Goal: Task Accomplishment & Management: Manage account settings

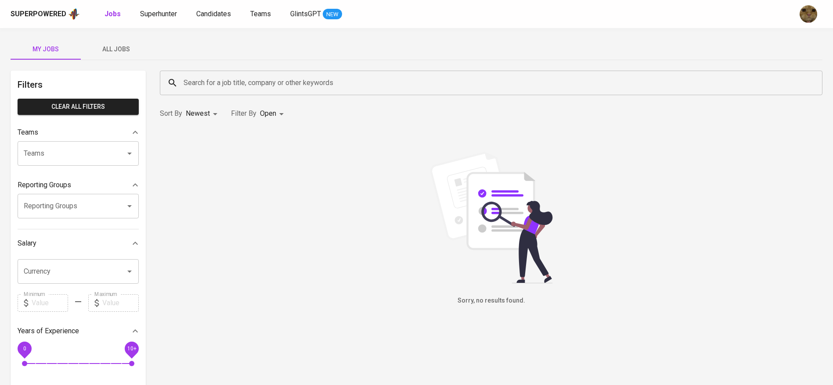
click at [218, 8] on div "Superpowered Jobs Superhunter Candidates Teams GlintsGPT NEW" at bounding box center [403, 13] width 784 height 13
click at [212, 11] on span "Candidates" at bounding box center [213, 14] width 35 height 8
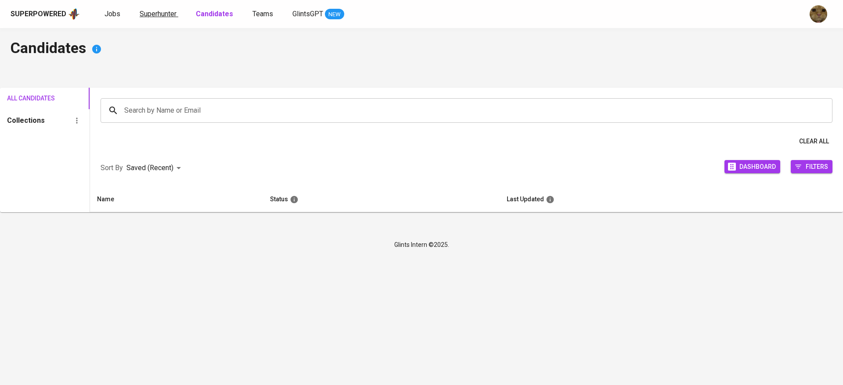
click at [168, 11] on span "Superhunter" at bounding box center [158, 14] width 37 height 8
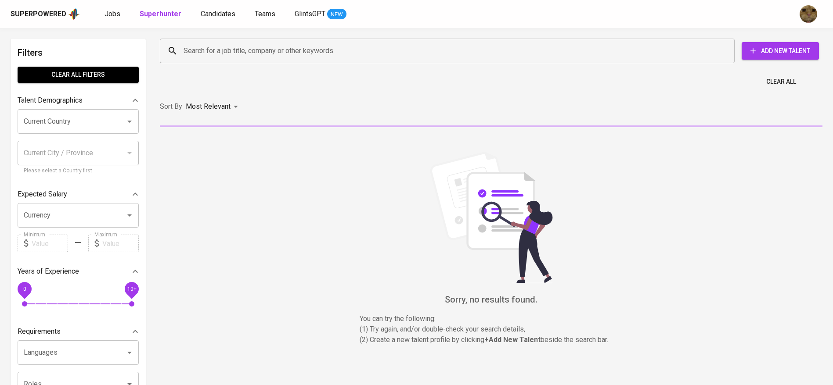
click at [205, 44] on input "Search for a job title, company or other keywords" at bounding box center [449, 51] width 536 height 17
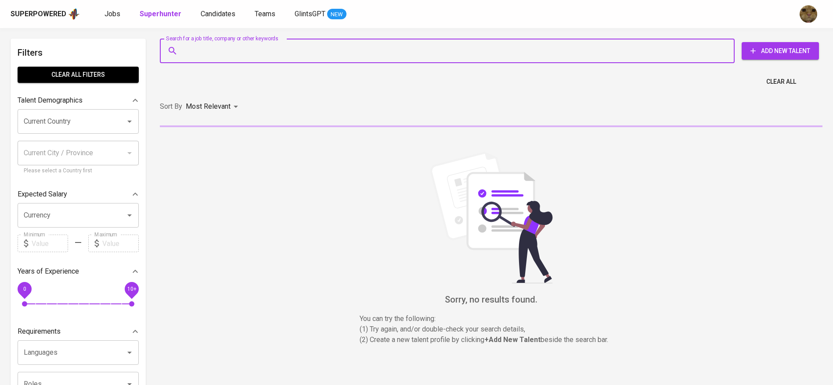
paste input "febriantbayuandra@gmail.com"
type input "febriantbayuandra@gmail.com"
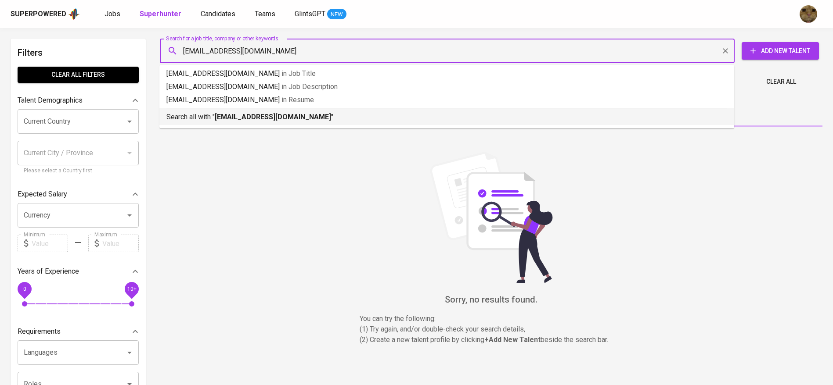
click at [212, 111] on div "Search all with " febriantbayuandra@gmail.com "" at bounding box center [446, 115] width 561 height 14
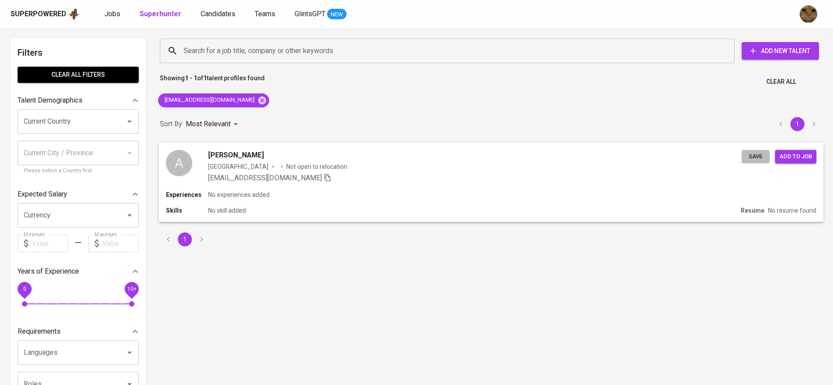
click at [762, 156] on span "Save" at bounding box center [755, 156] width 19 height 10
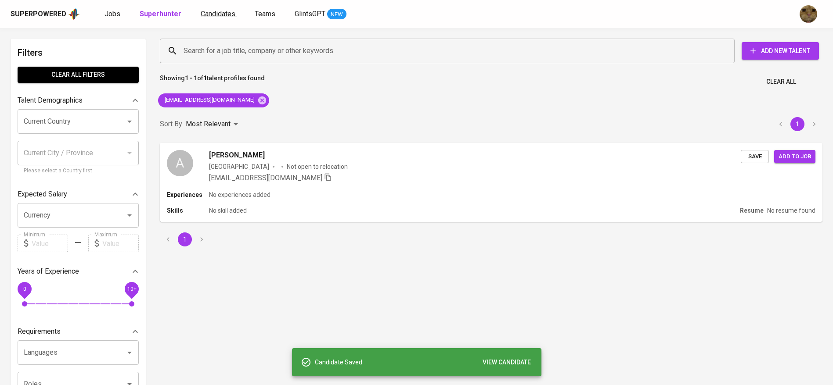
click at [210, 14] on span "Candidates" at bounding box center [218, 14] width 35 height 8
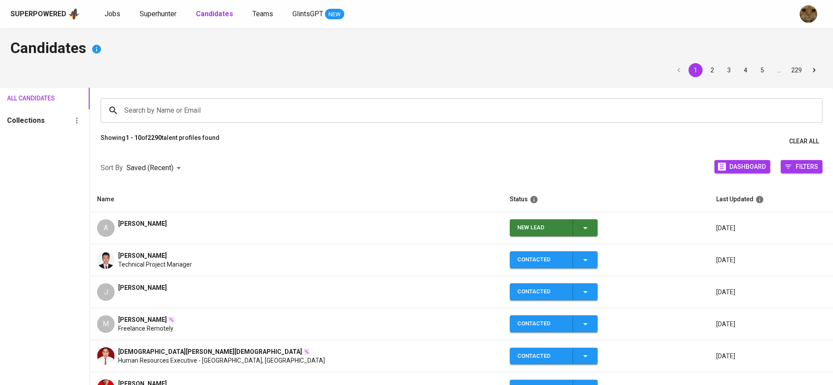
click at [583, 230] on icon "button" at bounding box center [585, 228] width 11 height 11
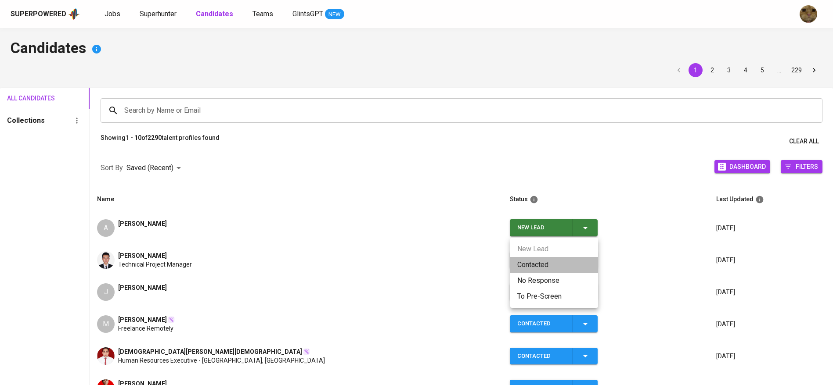
click at [534, 261] on li "Contacted" at bounding box center [554, 265] width 88 height 16
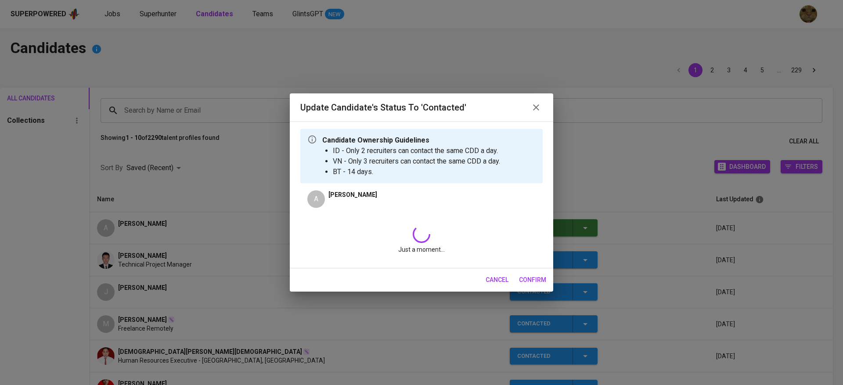
click at [416, 227] on icon at bounding box center [421, 234] width 19 height 19
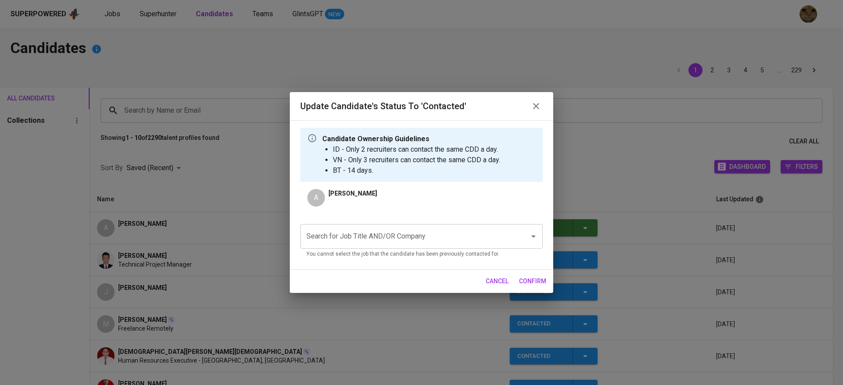
click at [390, 233] on input "Search for Job Title AND/OR Company" at bounding box center [409, 236] width 210 height 17
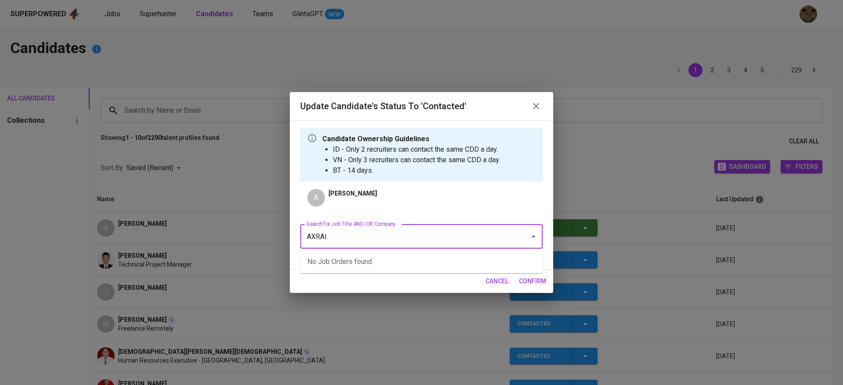
type input "AXRAIL"
type input "A"
type input "FWD"
type input "AXRAIL"
type input "FWD"
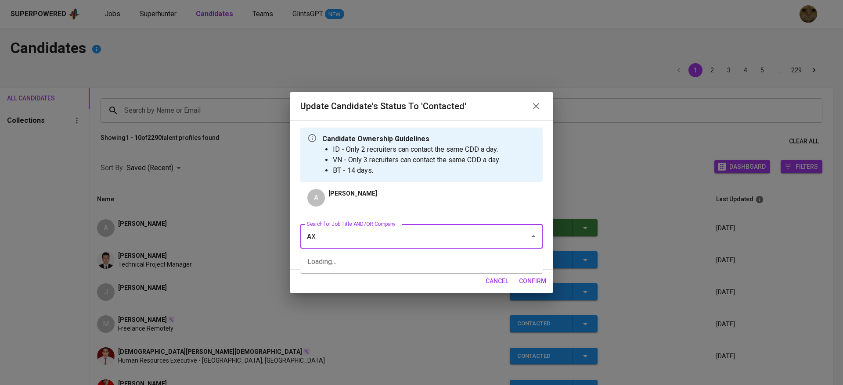
type input "A"
click at [355, 259] on li "Replacement for [PERSON_NAME] - Back End Developer (Axrail)" at bounding box center [421, 262] width 242 height 16
type input "SYAKUR"
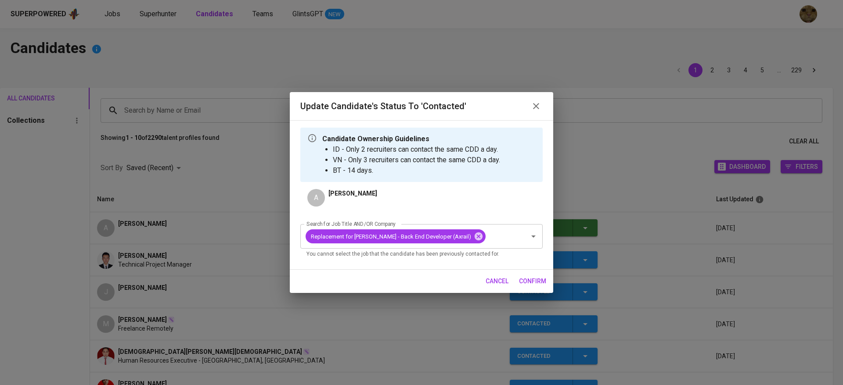
click at [532, 279] on span "confirm" at bounding box center [532, 281] width 27 height 11
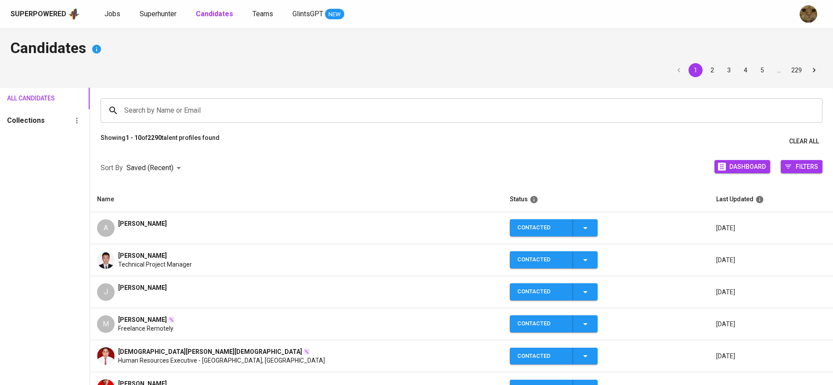
click at [342, 225] on div "A Andra Febriant" at bounding box center [296, 229] width 399 height 18
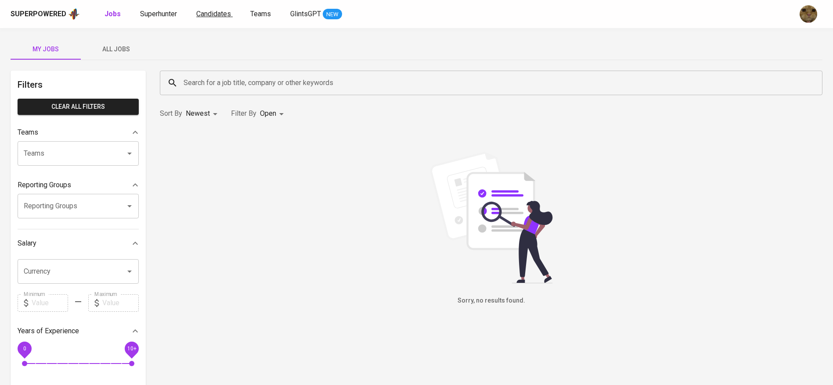
click at [202, 14] on span "Candidates" at bounding box center [213, 14] width 35 height 8
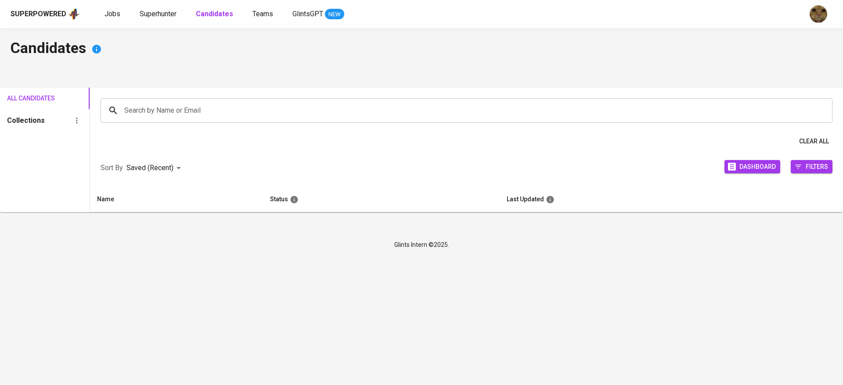
click at [179, 14] on div "Jobs Superhunter Candidates Teams GlintsGPT NEW" at bounding box center [224, 14] width 240 height 11
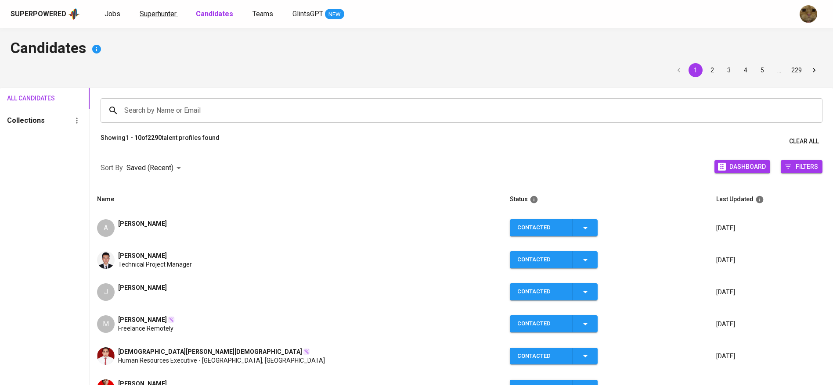
click at [170, 14] on span "Superhunter" at bounding box center [158, 14] width 37 height 8
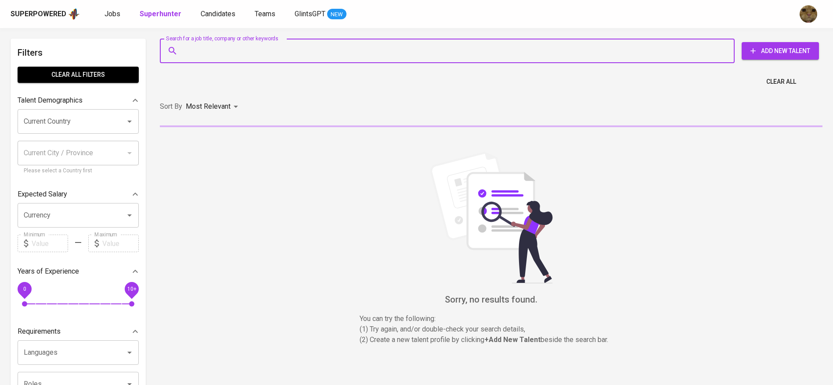
click at [214, 50] on input "Search for a job title, company or other keywords" at bounding box center [449, 51] width 536 height 17
paste input "[PERSON_NAME][EMAIL_ADDRESS][DOMAIN_NAME]"
type input "[PERSON_NAME][EMAIL_ADDRESS][DOMAIN_NAME]"
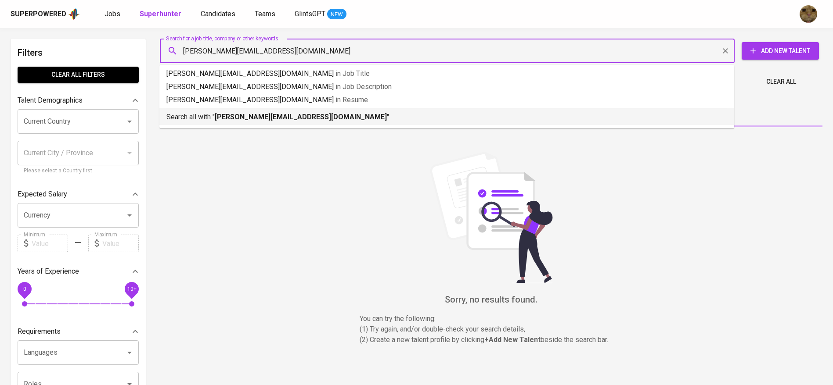
click at [198, 112] on p "Search all with " [PERSON_NAME][EMAIL_ADDRESS][DOMAIN_NAME] "" at bounding box center [446, 117] width 561 height 11
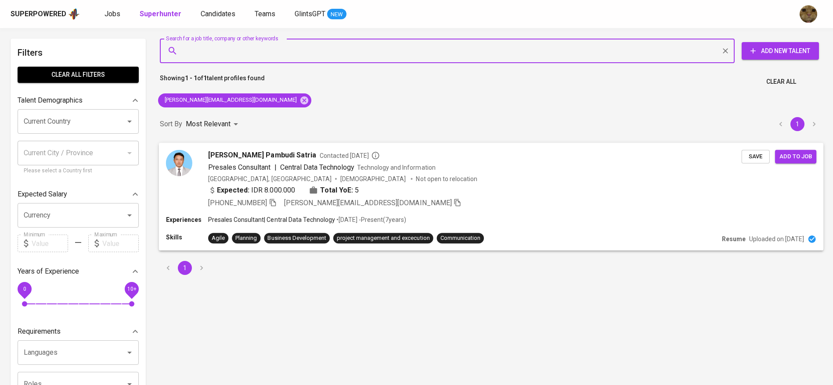
click at [428, 180] on div "[GEOGRAPHIC_DATA], [GEOGRAPHIC_DATA] [DEMOGRAPHIC_DATA] Not open to relocation" at bounding box center [474, 178] width 533 height 9
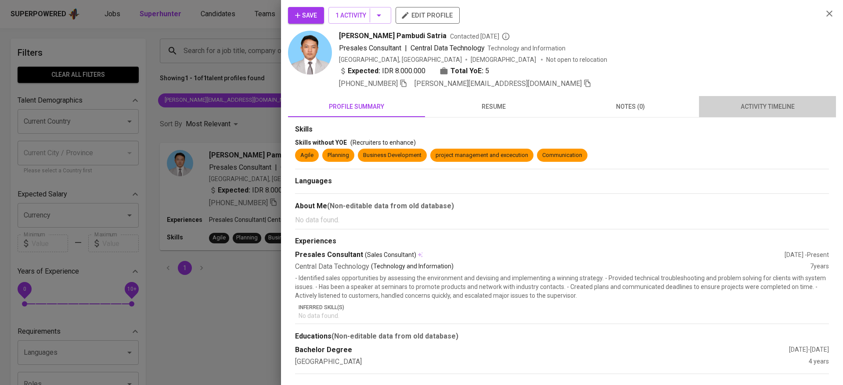
click at [783, 97] on button "activity timeline" at bounding box center [767, 106] width 137 height 21
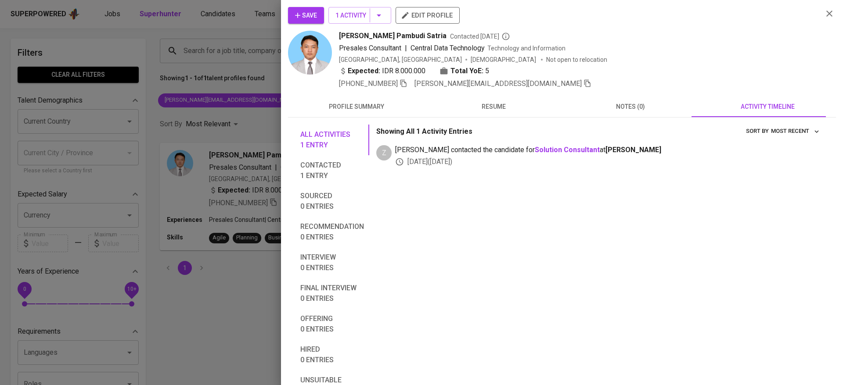
click at [312, 18] on span "Save" at bounding box center [306, 15] width 22 height 11
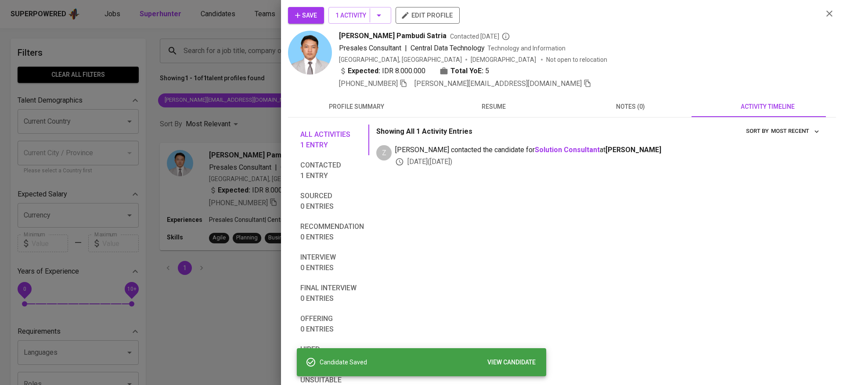
click at [244, 25] on div at bounding box center [421, 192] width 843 height 385
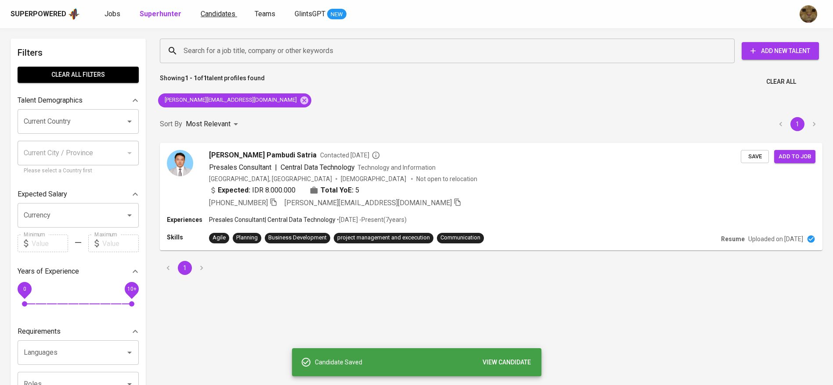
click at [216, 18] on link "Candidates" at bounding box center [219, 14] width 36 height 11
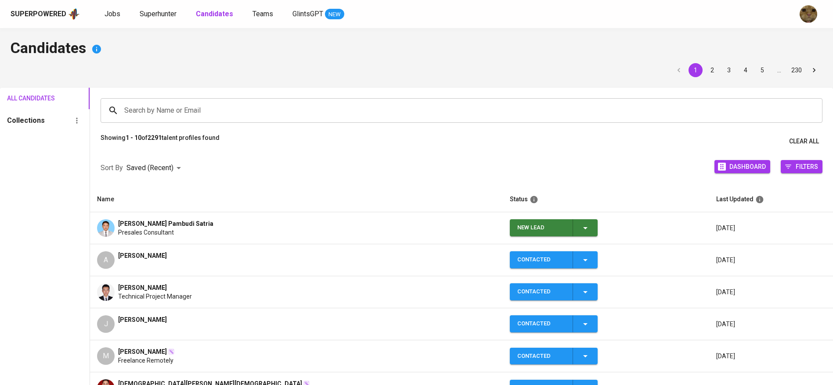
click at [596, 237] on td "New Lead" at bounding box center [606, 228] width 206 height 32
click at [588, 234] on div "New Lead" at bounding box center [553, 228] width 73 height 17
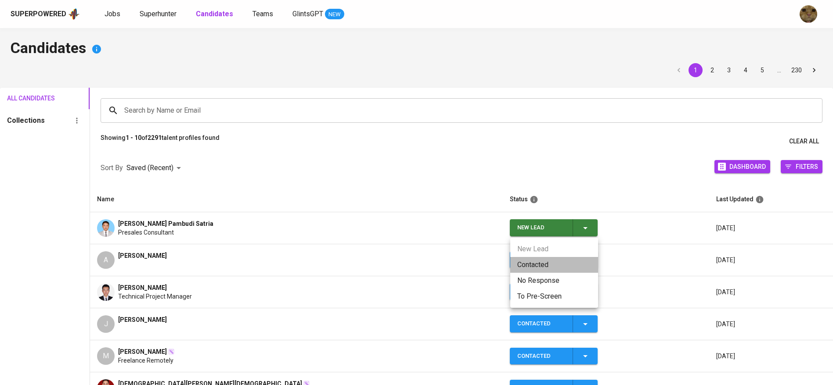
click at [536, 259] on li "Contacted" at bounding box center [554, 265] width 88 height 16
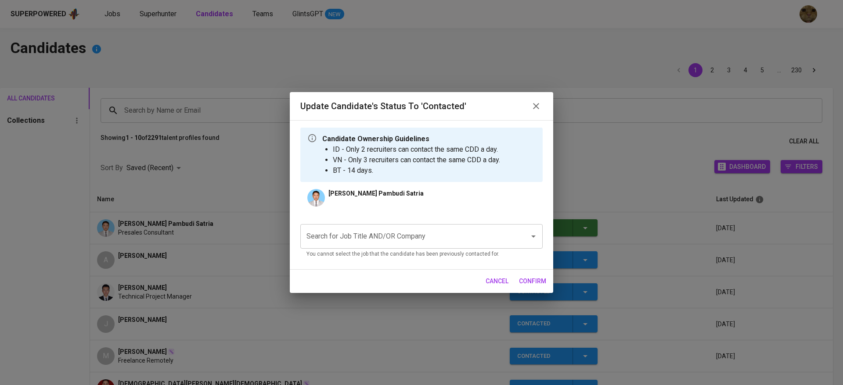
click at [402, 231] on input "Search for Job Title AND/OR Company" at bounding box center [409, 236] width 210 height 17
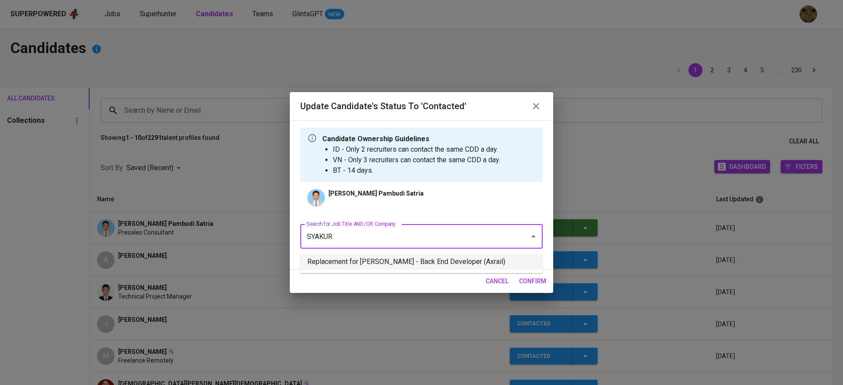
click at [364, 255] on li "Replacement for [PERSON_NAME] - Back End Developer (Axrail)" at bounding box center [421, 262] width 242 height 16
type input "SYAKUR"
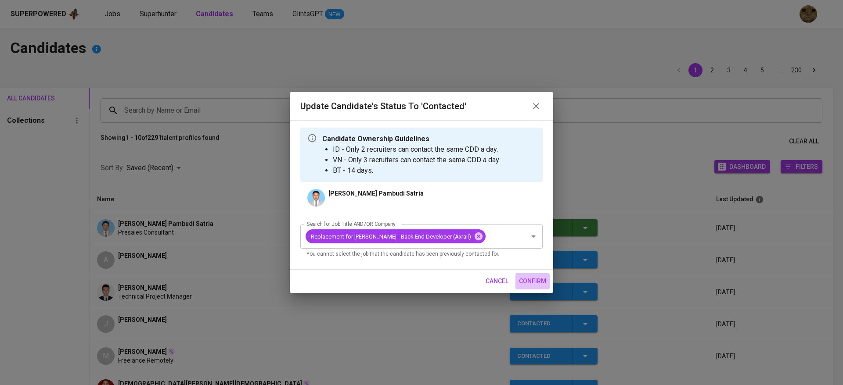
click at [518, 283] on button "confirm" at bounding box center [532, 282] width 34 height 16
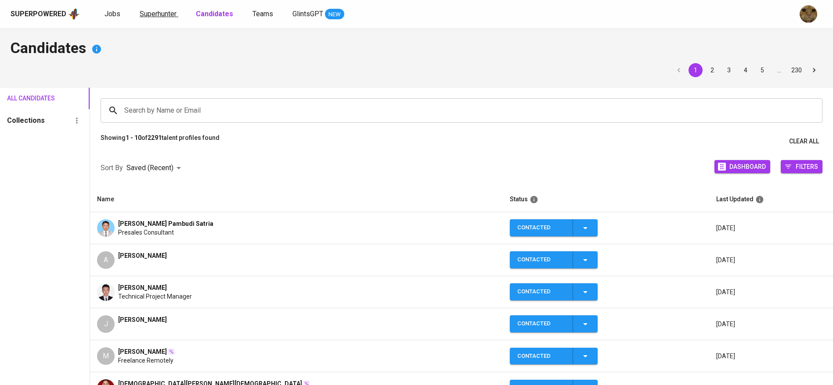
click at [145, 11] on span "Superhunter" at bounding box center [158, 14] width 37 height 8
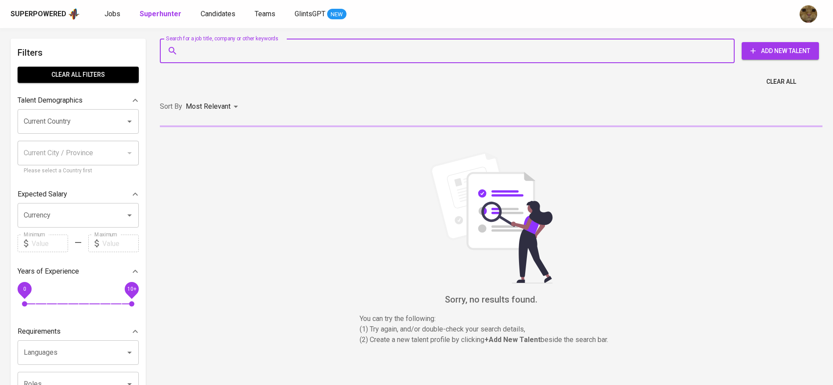
click at [215, 49] on input "Search for a job title, company or other keywords" at bounding box center [449, 51] width 536 height 17
paste input "[EMAIL_ADDRESS][DOMAIN_NAME] o"
type input "[EMAIL_ADDRESS][DOMAIN_NAME] o"
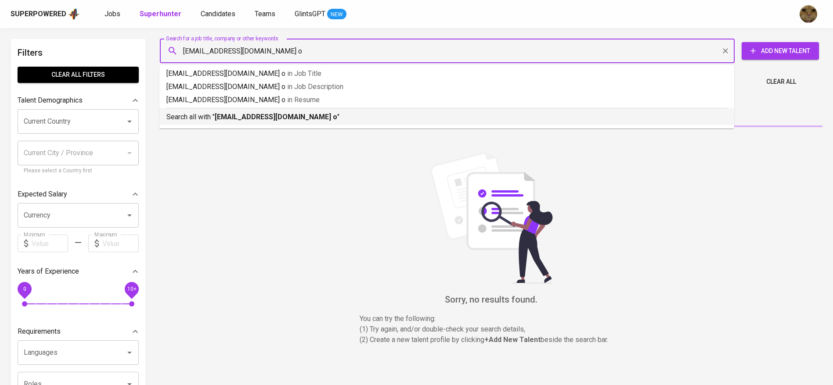
click at [205, 126] on ul "[EMAIL_ADDRESS][DOMAIN_NAME] o in Job Title [EMAIL_ADDRESS][DOMAIN_NAME] o in J…" at bounding box center [446, 97] width 575 height 64
click at [202, 119] on p "Search all with " [EMAIL_ADDRESS][DOMAIN_NAME] o "" at bounding box center [446, 117] width 561 height 11
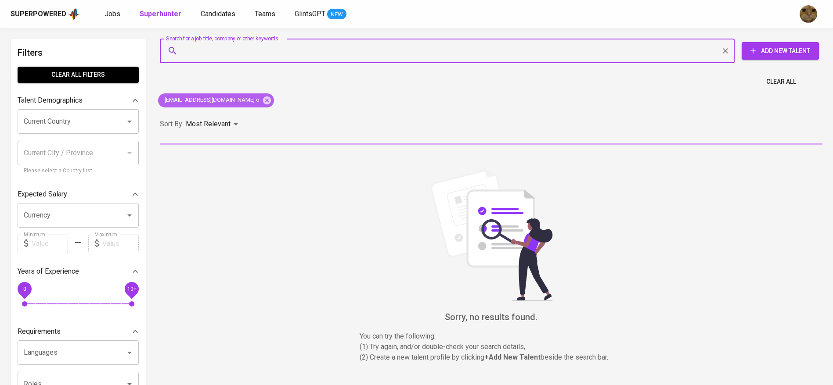
click at [263, 103] on icon at bounding box center [267, 100] width 8 height 8
click at [216, 52] on input "Search for a job title, company or other keywords" at bounding box center [449, 51] width 536 height 17
click at [205, 50] on input "Search for a job title, company or other keywords" at bounding box center [449, 51] width 536 height 17
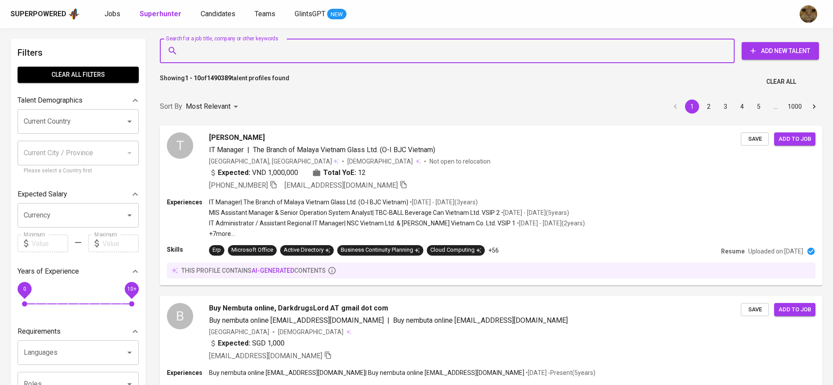
paste input "[EMAIL_ADDRESS][DOMAIN_NAME] o"
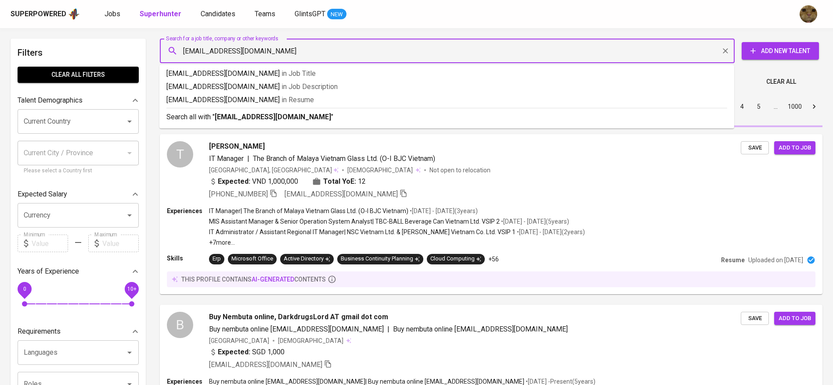
type input "[EMAIL_ADDRESS][DOMAIN_NAME]"
click at [228, 110] on div "Search all with " [EMAIL_ADDRESS][DOMAIN_NAME] "" at bounding box center [446, 115] width 561 height 14
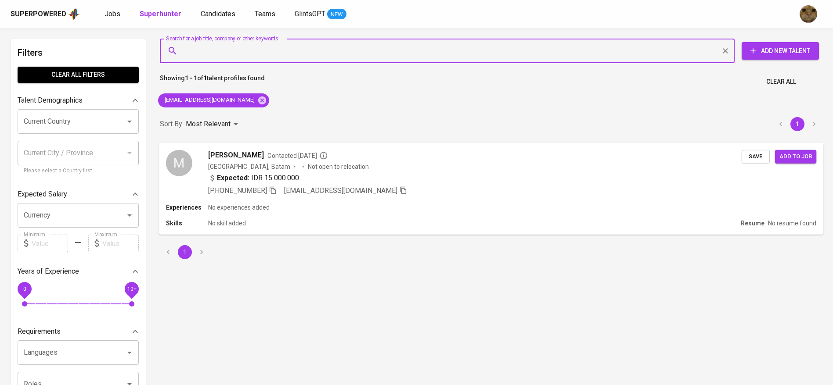
click at [391, 178] on div "Expected: IDR 15.000.000" at bounding box center [474, 179] width 533 height 13
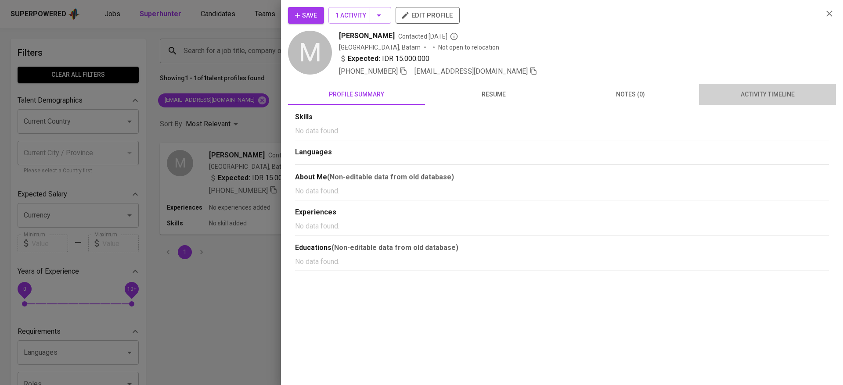
click at [741, 86] on button "activity timeline" at bounding box center [767, 94] width 137 height 21
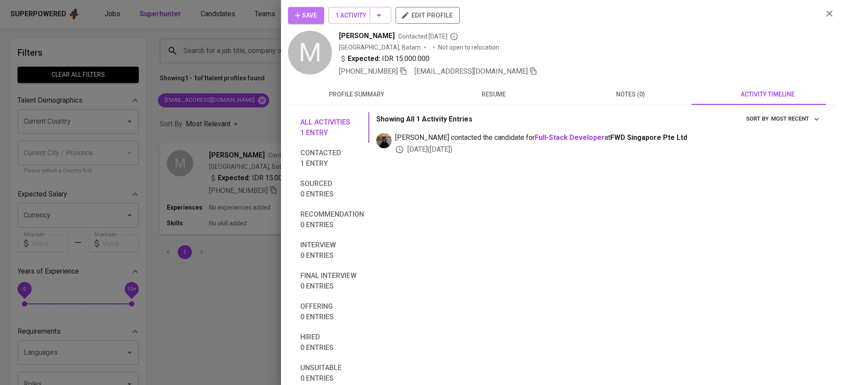
click at [300, 7] on button "Save" at bounding box center [306, 15] width 36 height 17
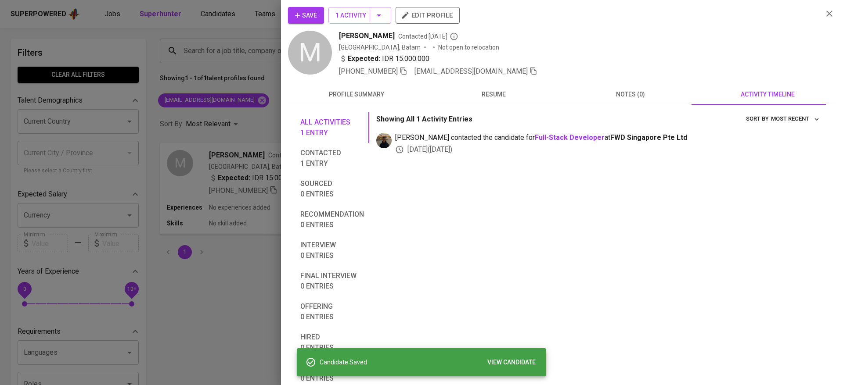
click at [227, 30] on div at bounding box center [421, 192] width 843 height 385
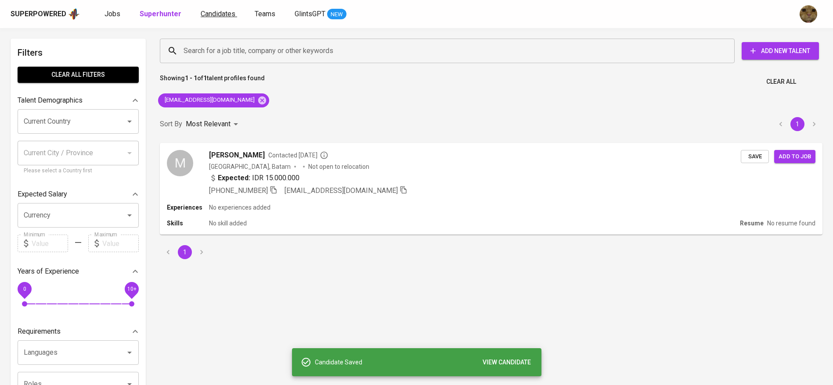
click at [217, 14] on span "Candidates" at bounding box center [218, 14] width 35 height 8
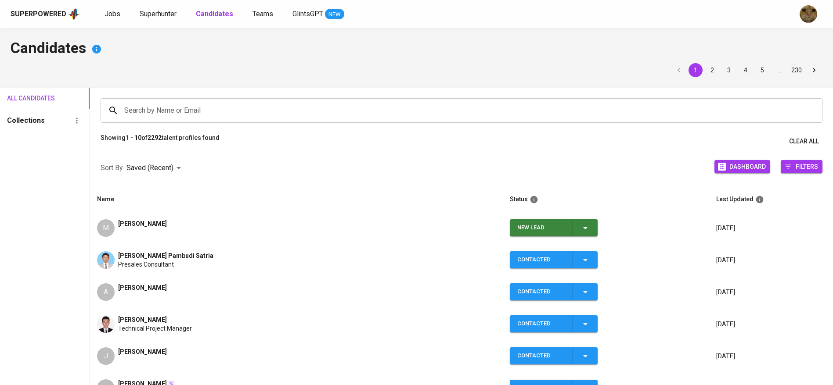
click at [577, 225] on div "New Lead" at bounding box center [553, 228] width 73 height 17
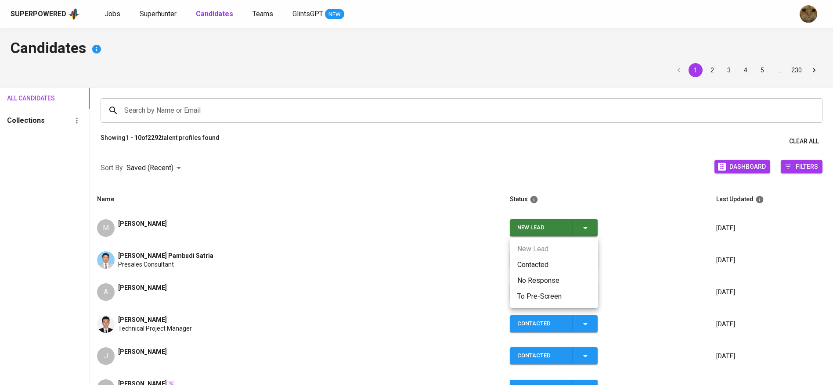
click at [530, 260] on li "Contacted" at bounding box center [554, 265] width 88 height 16
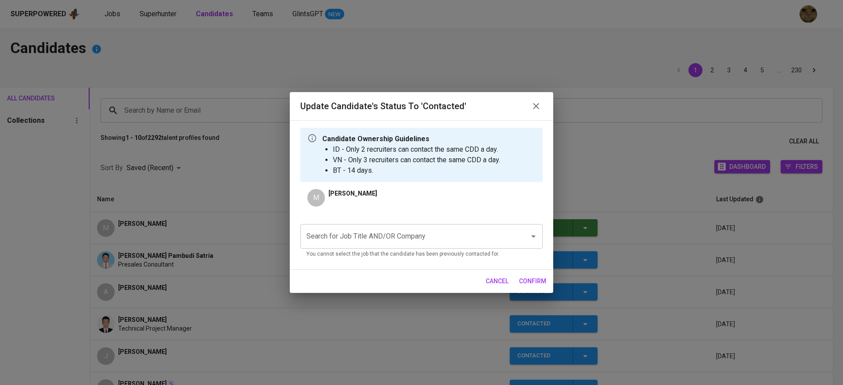
click at [410, 227] on div "Search for Job Title AND/OR Company" at bounding box center [421, 236] width 242 height 25
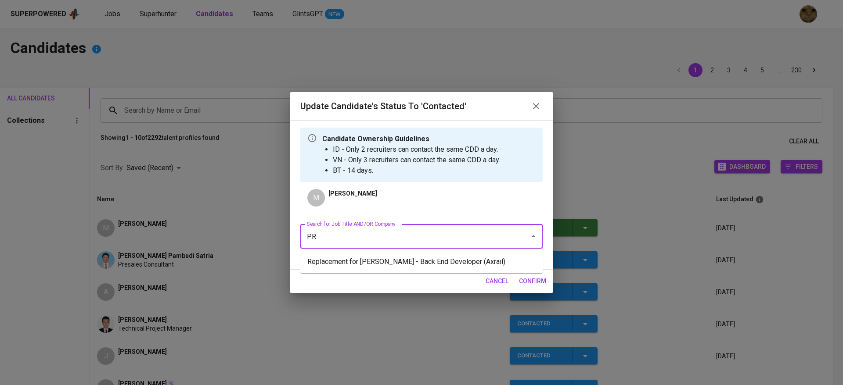
type input "PRO"
click at [359, 263] on li "Replacement for [PERSON_NAME] - Back End Developer (Axrail)" at bounding box center [421, 262] width 242 height 16
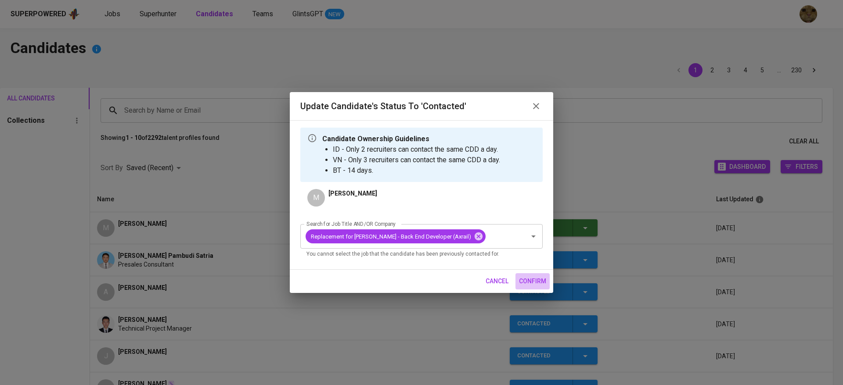
click at [532, 278] on span "confirm" at bounding box center [532, 281] width 27 height 11
